Goal: Task Accomplishment & Management: Use online tool/utility

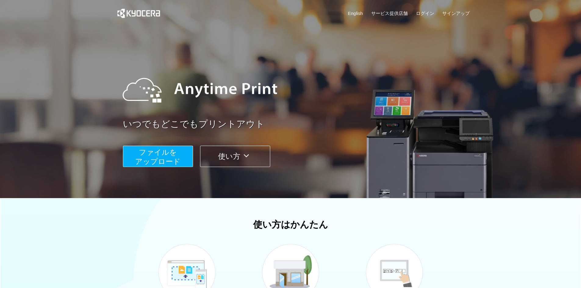
click at [179, 161] on span "ファイルを ​​アップロード" at bounding box center [157, 156] width 45 height 17
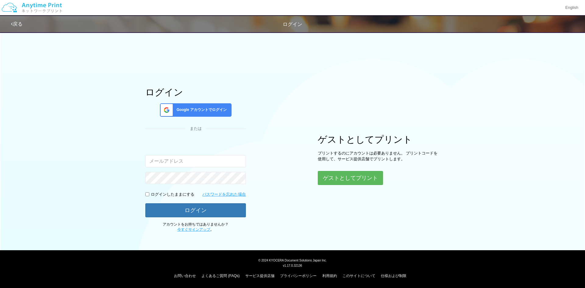
click at [212, 115] on div "Google アカウントでログイン" at bounding box center [196, 109] width 72 height 13
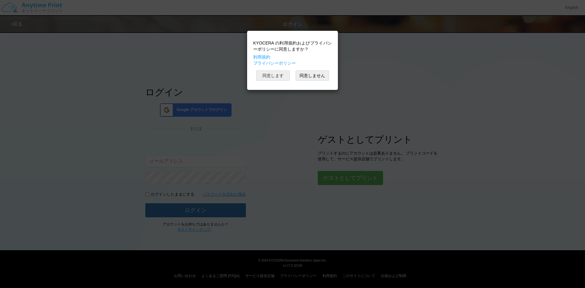
click at [279, 76] on button "同意します" at bounding box center [273, 75] width 34 height 10
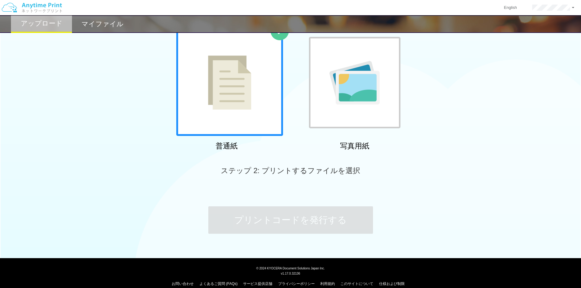
scroll to position [51, 0]
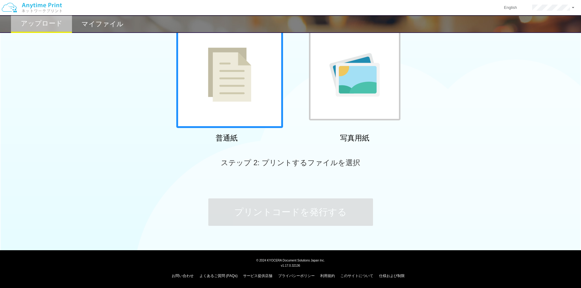
click at [225, 108] on div at bounding box center [229, 74] width 107 height 107
click at [240, 88] on img at bounding box center [229, 75] width 43 height 54
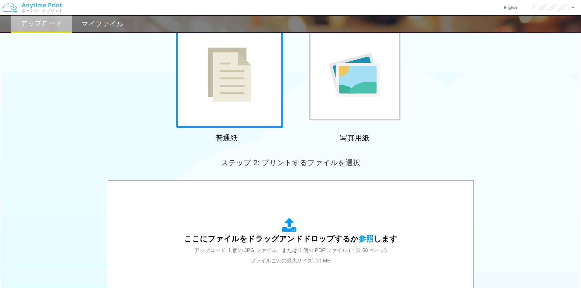
click at [240, 88] on img at bounding box center [229, 75] width 43 height 54
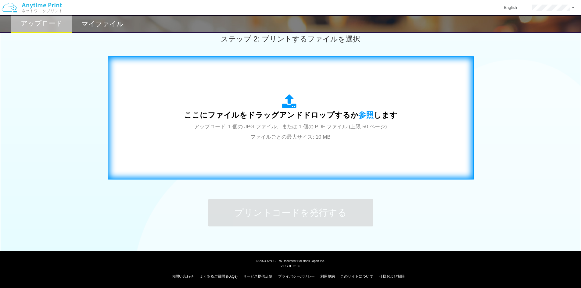
scroll to position [176, 0]
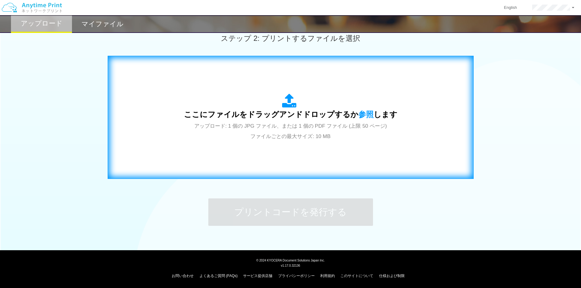
click at [283, 134] on span "アップロード: 1 個の JPG ファイル、または 1 個の PDF ファイル (上限 50 ページ) ファイルごとの最大サイズ: 10 MB" at bounding box center [290, 131] width 193 height 16
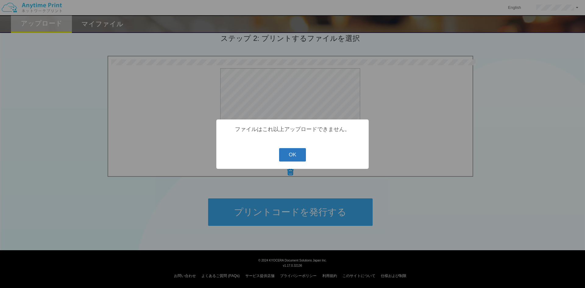
click at [288, 160] on button "OK" at bounding box center [292, 154] width 27 height 13
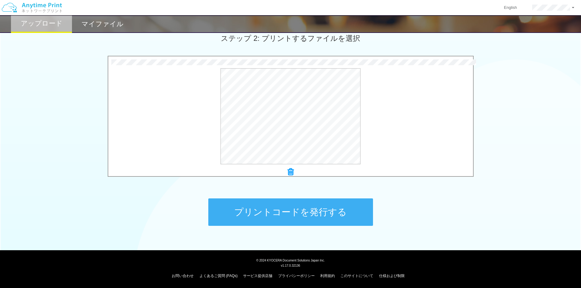
click at [291, 172] on icon at bounding box center [290, 172] width 6 height 8
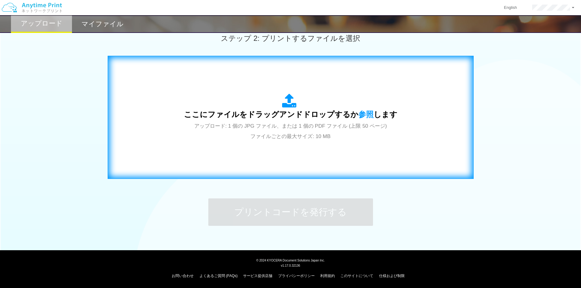
click at [266, 132] on div "ここにファイルをドラッグアンドドロップするか 参照 します アップロード: 1 個の JPG ファイル、または 1 個の PDF ファイル (上限 50 ペー…" at bounding box center [290, 118] width 213 height 48
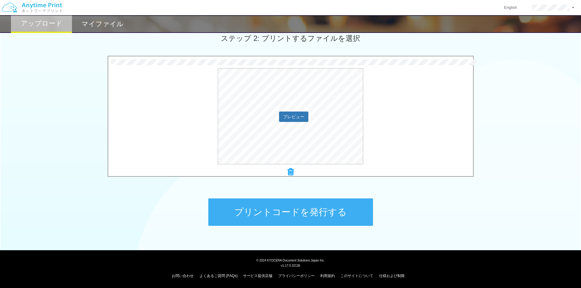
click at [138, 141] on div "プレビュー" at bounding box center [290, 116] width 365 height 96
click at [388, 138] on div "プレビュー" at bounding box center [290, 116] width 365 height 96
click at [350, 216] on button "プリントコードを発行する" at bounding box center [290, 211] width 165 height 27
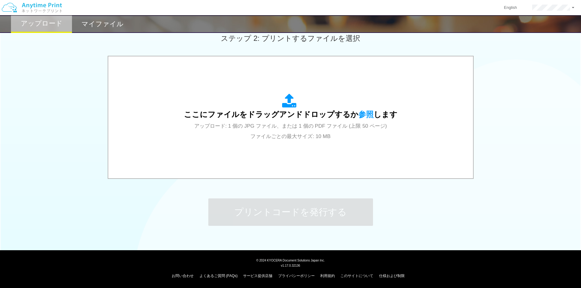
scroll to position [0, 0]
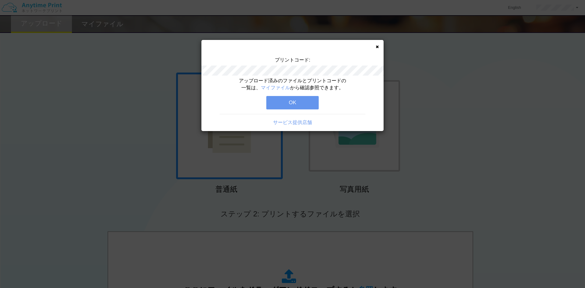
click at [305, 104] on button "OK" at bounding box center [292, 102] width 52 height 13
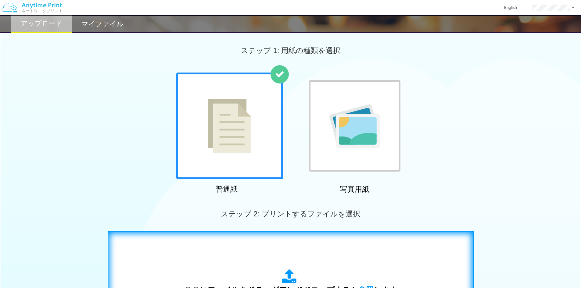
click at [282, 260] on div "ここにファイルをドラッグアンドドロップするか 参照 します アップロード: 1 個の JPG ファイル、または 1 個の PDF ファイル (上限 50 ペー…" at bounding box center [290, 293] width 353 height 110
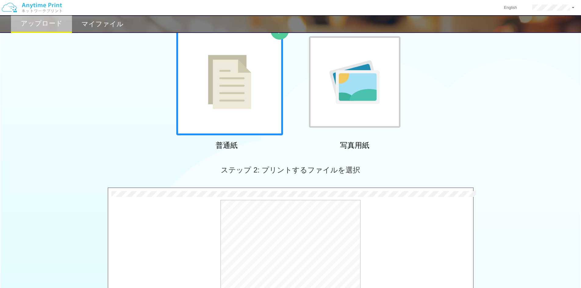
scroll to position [176, 0]
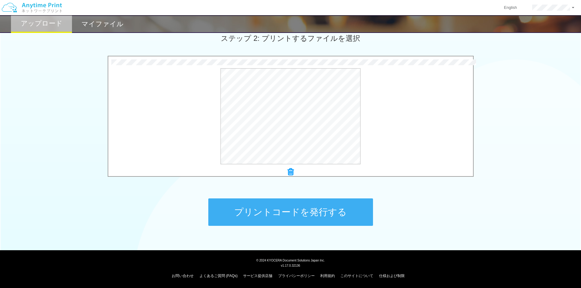
click at [304, 212] on button "プリントコードを発行する" at bounding box center [290, 211] width 165 height 27
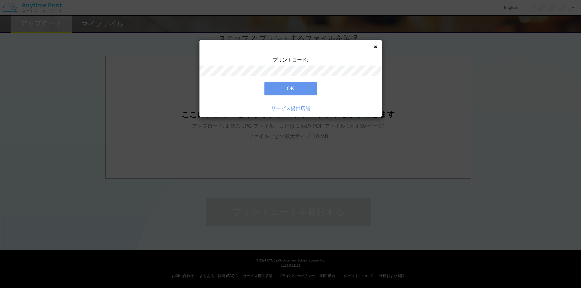
scroll to position [0, 0]
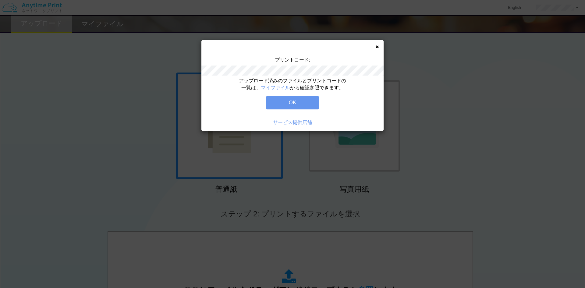
click at [300, 100] on button "OK" at bounding box center [292, 102] width 52 height 13
